Goal: Information Seeking & Learning: Learn about a topic

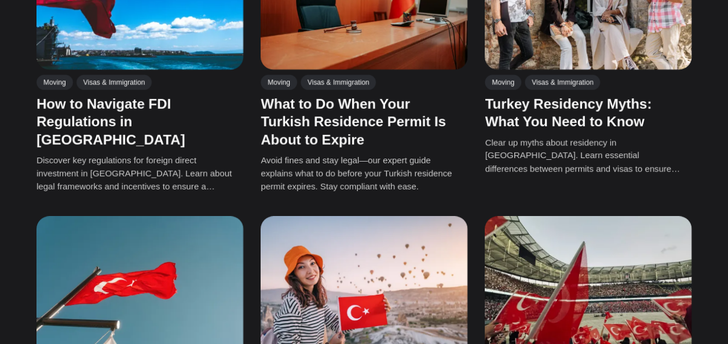
scroll to position [421, 0]
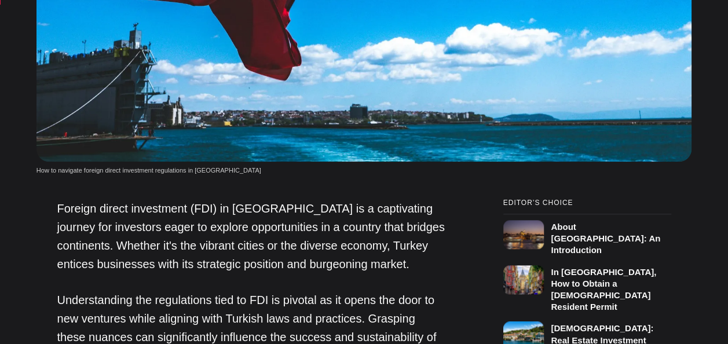
scroll to position [635, 0]
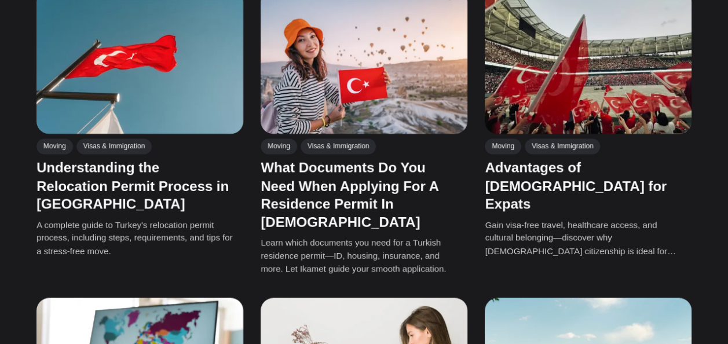
scroll to position [657, 0]
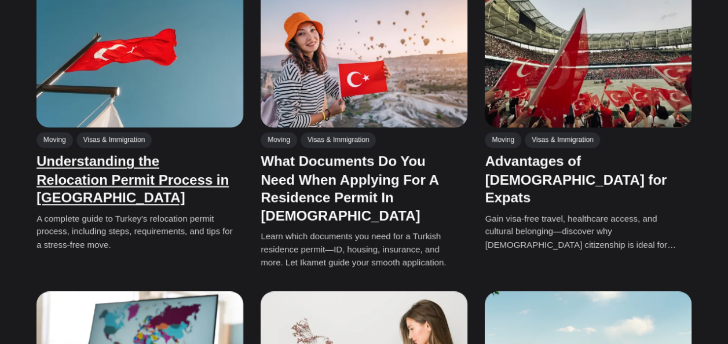
click at [173, 175] on link "Understanding the Relocation Permit Process in [GEOGRAPHIC_DATA]" at bounding box center [132, 179] width 192 height 52
